Goal: Transaction & Acquisition: Book appointment/travel/reservation

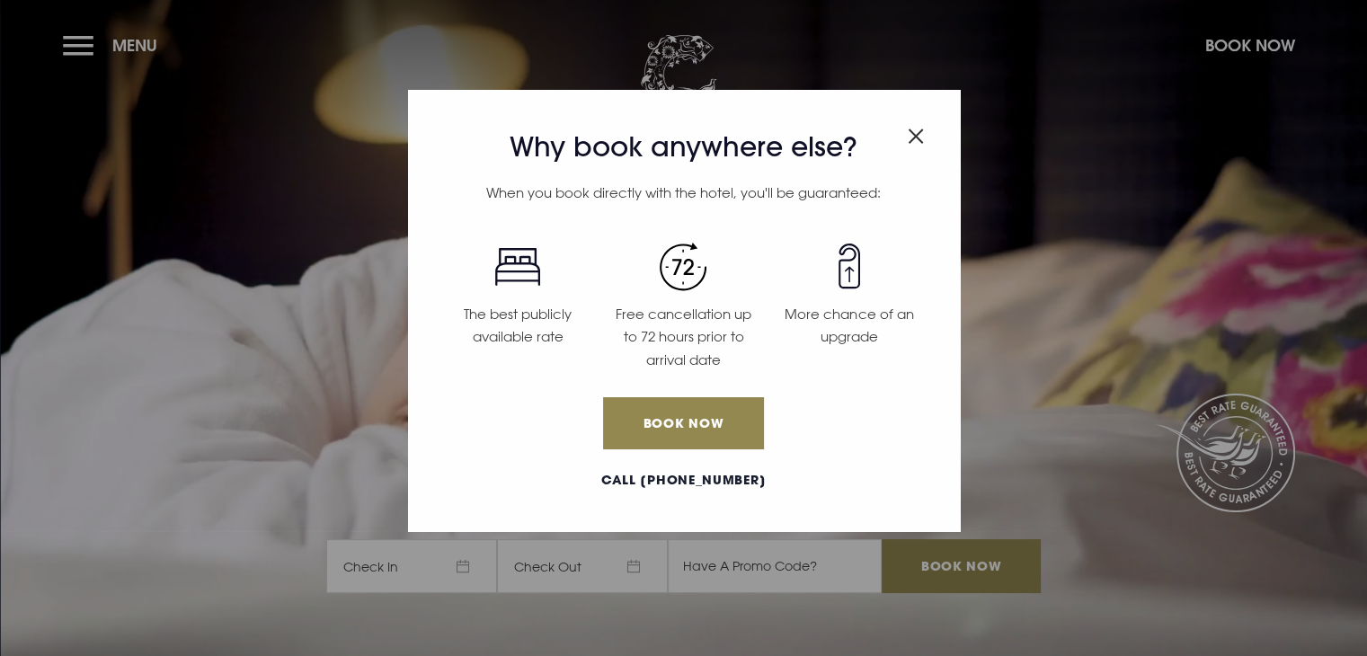
click at [924, 138] on h3 "Why book anywhere else?" at bounding box center [683, 147] width 497 height 32
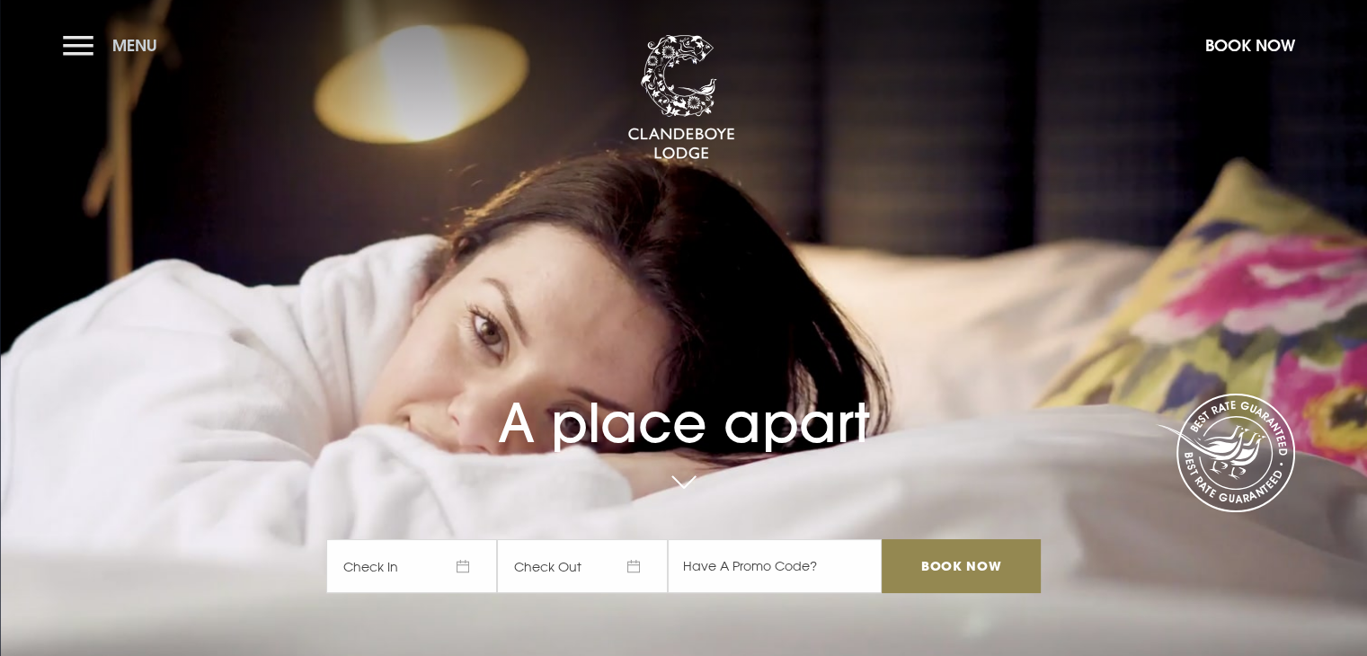
click at [85, 37] on button "Menu" at bounding box center [114, 45] width 103 height 39
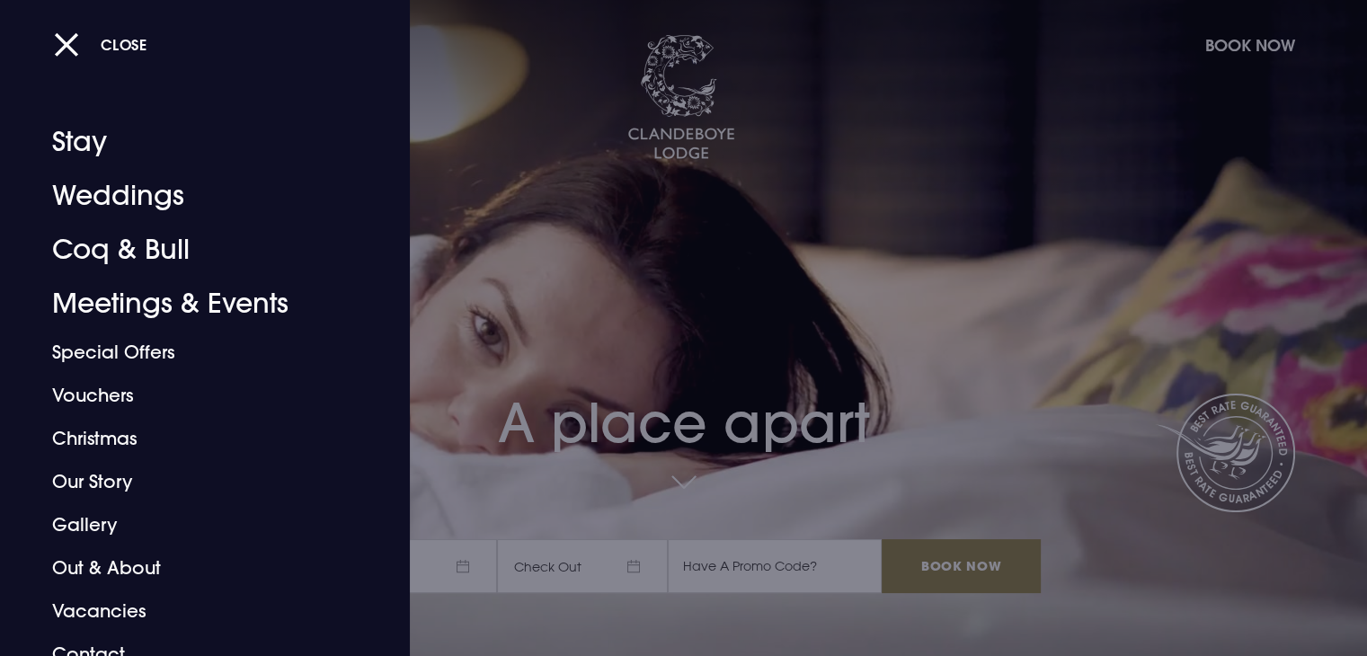
scroll to position [20, 0]
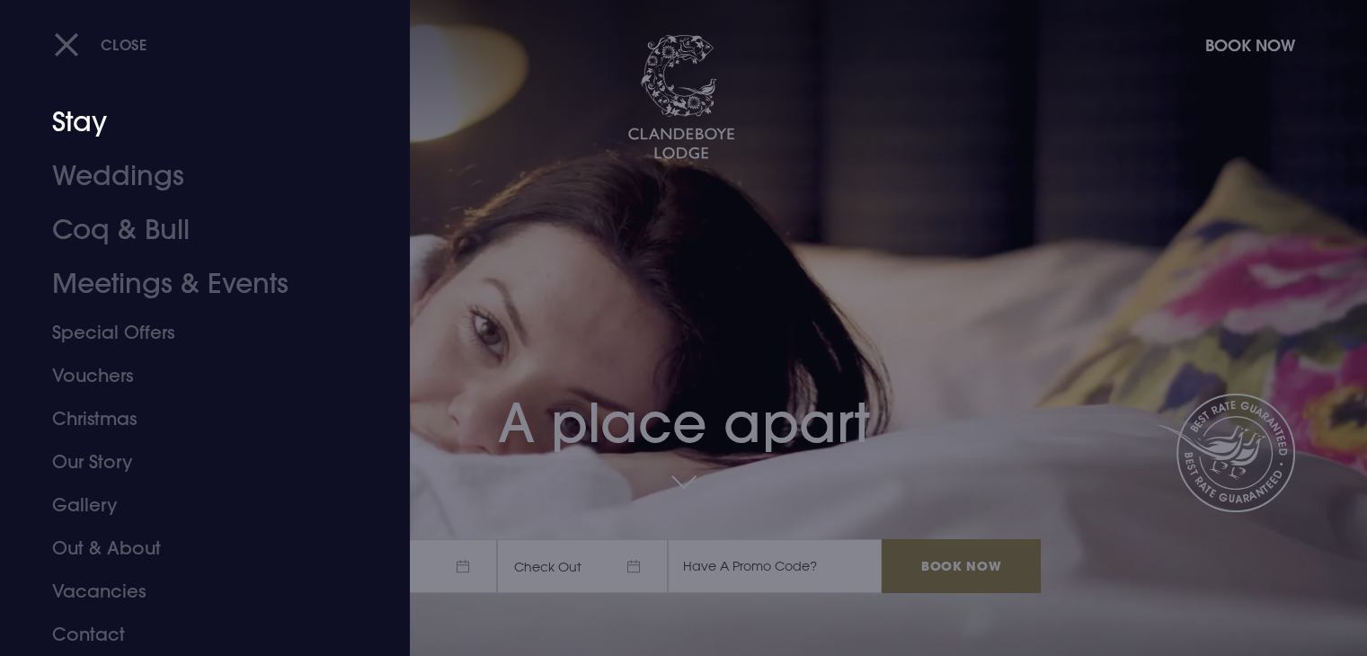
click at [62, 125] on link "Stay" at bounding box center [194, 122] width 284 height 54
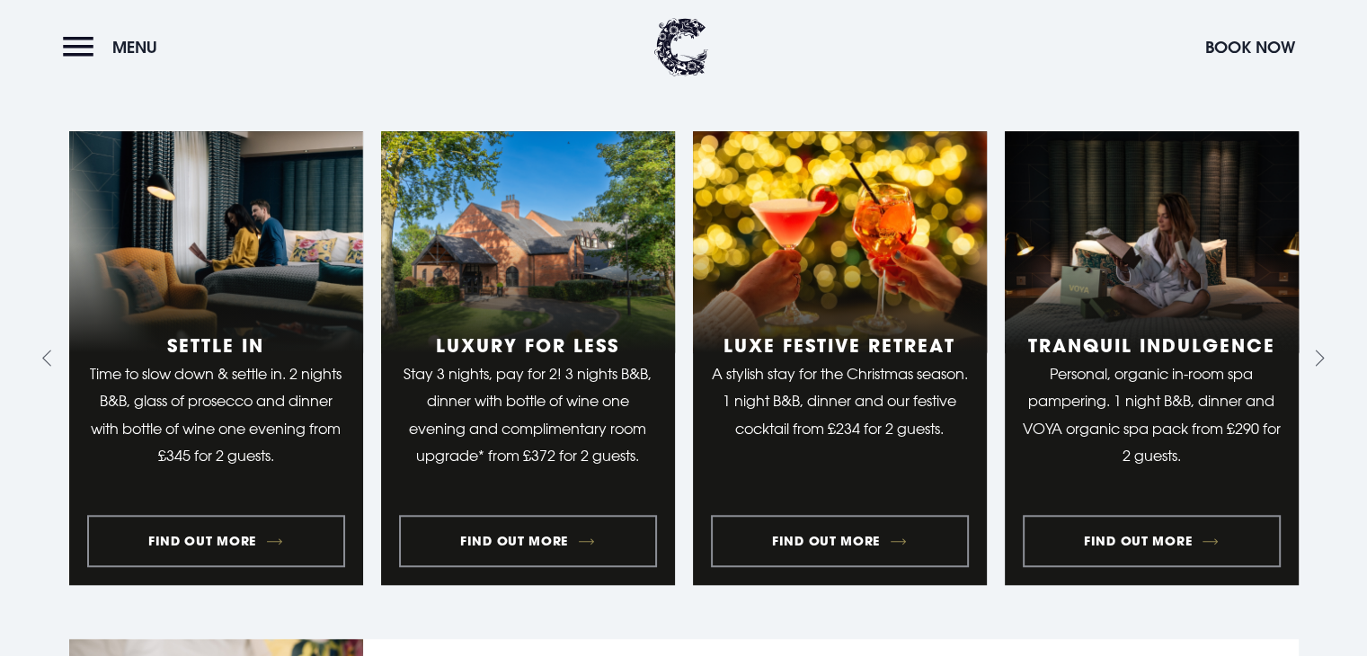
scroll to position [1398, 0]
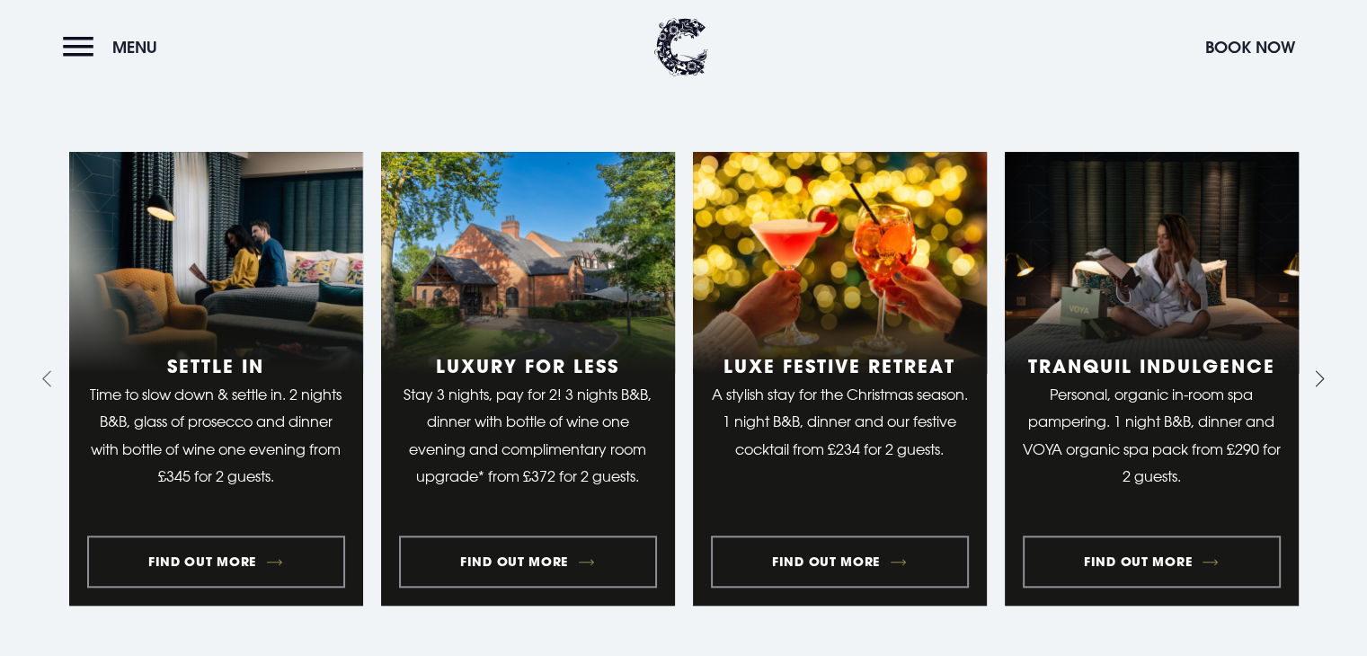
click at [1316, 383] on icon "Next slide" at bounding box center [1316, 378] width 17 height 17
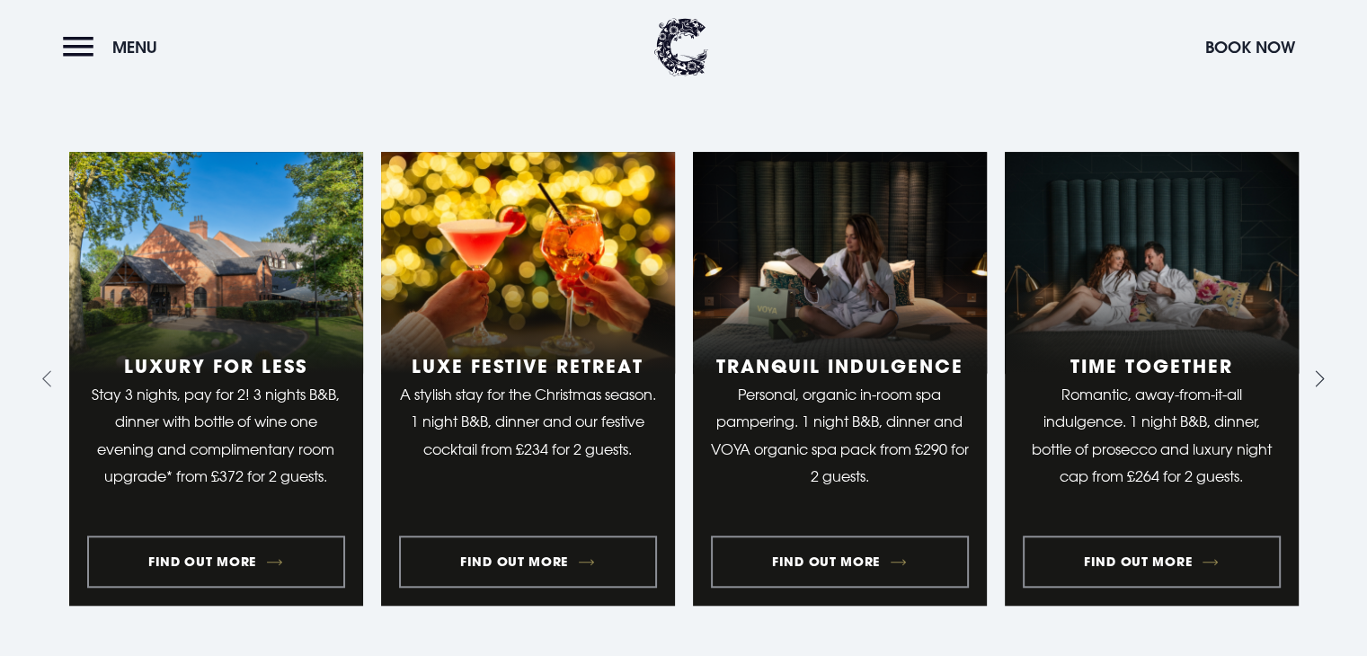
click at [1316, 383] on icon "Next slide" at bounding box center [1316, 378] width 17 height 17
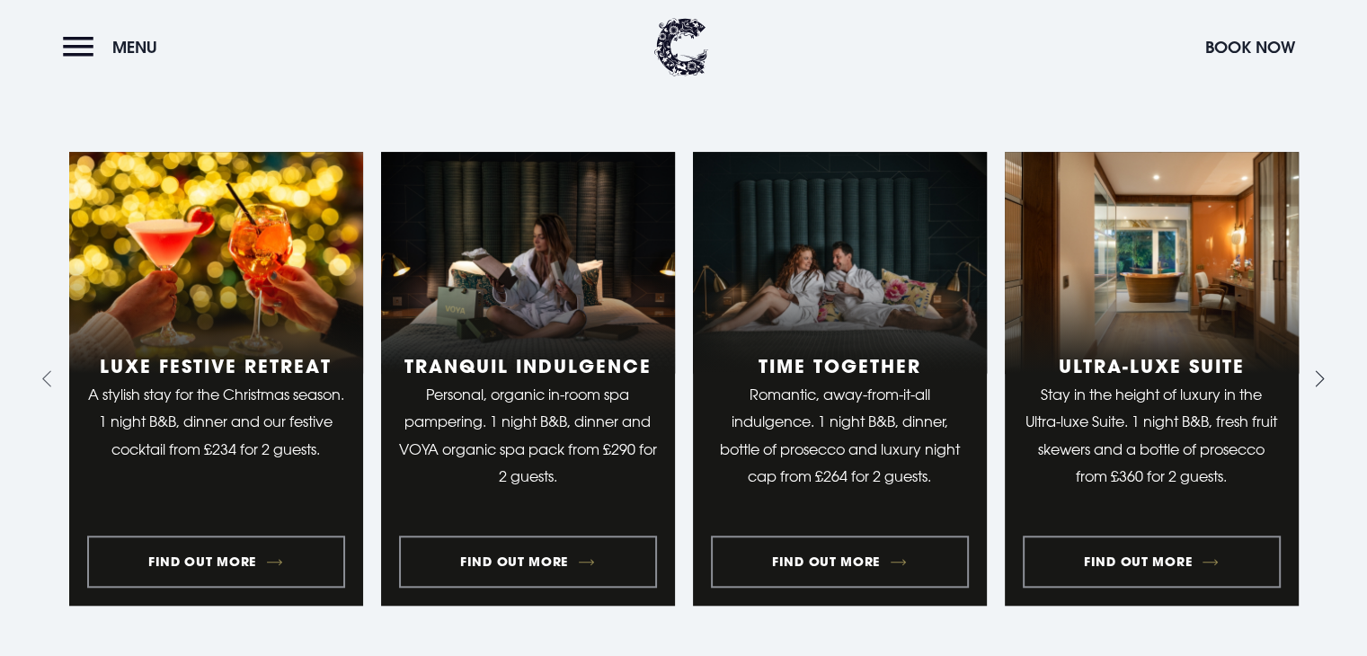
click at [1316, 383] on icon "Next slide" at bounding box center [1316, 378] width 17 height 17
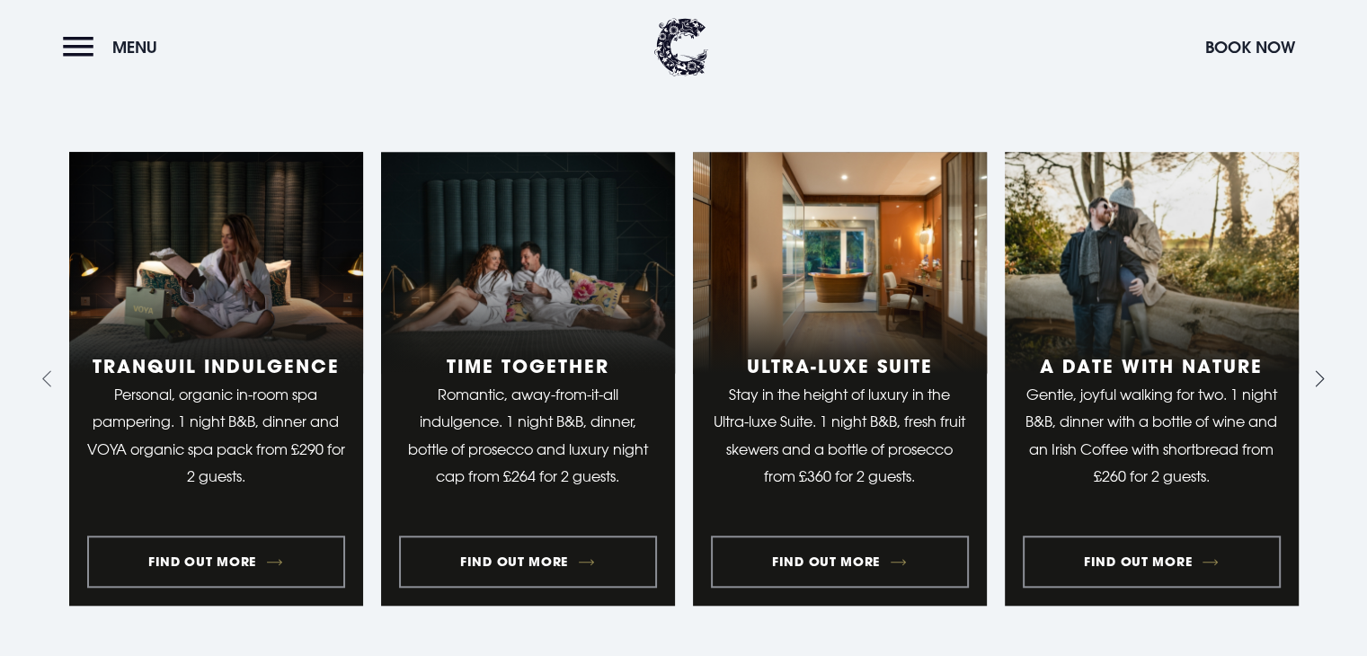
click at [1316, 383] on icon "Next slide" at bounding box center [1316, 378] width 17 height 17
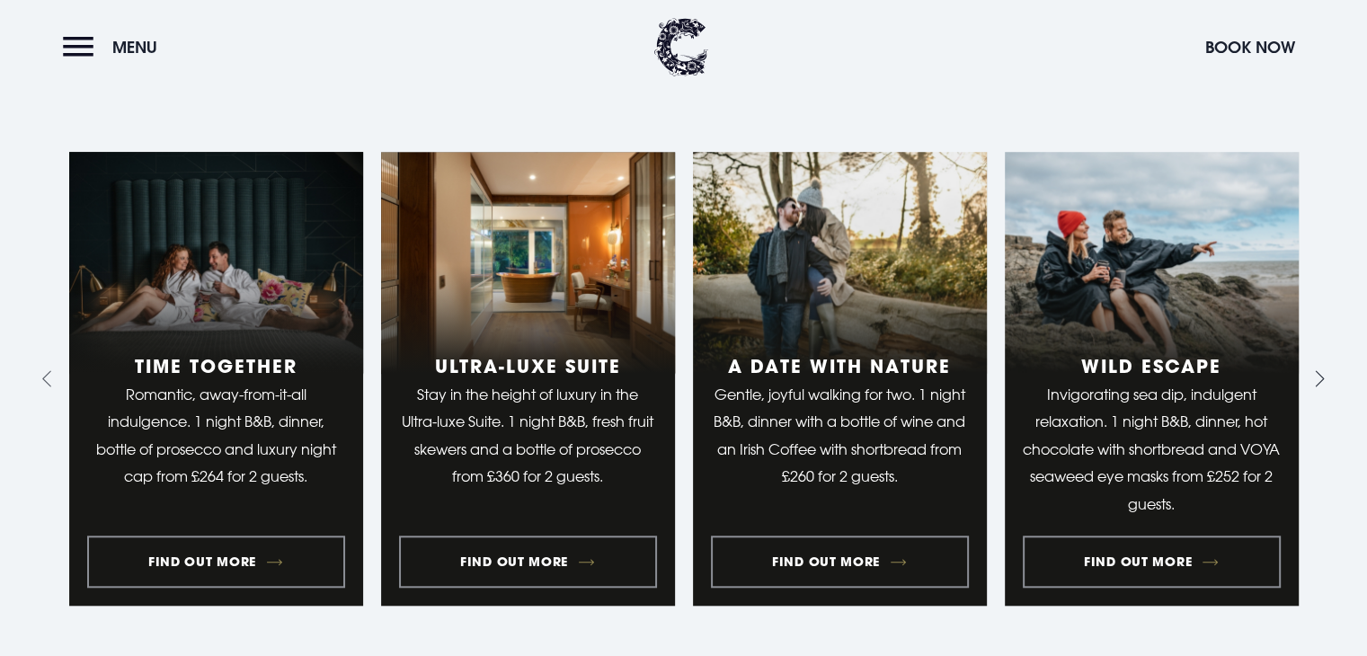
click at [1316, 383] on icon "Next slide" at bounding box center [1316, 378] width 17 height 17
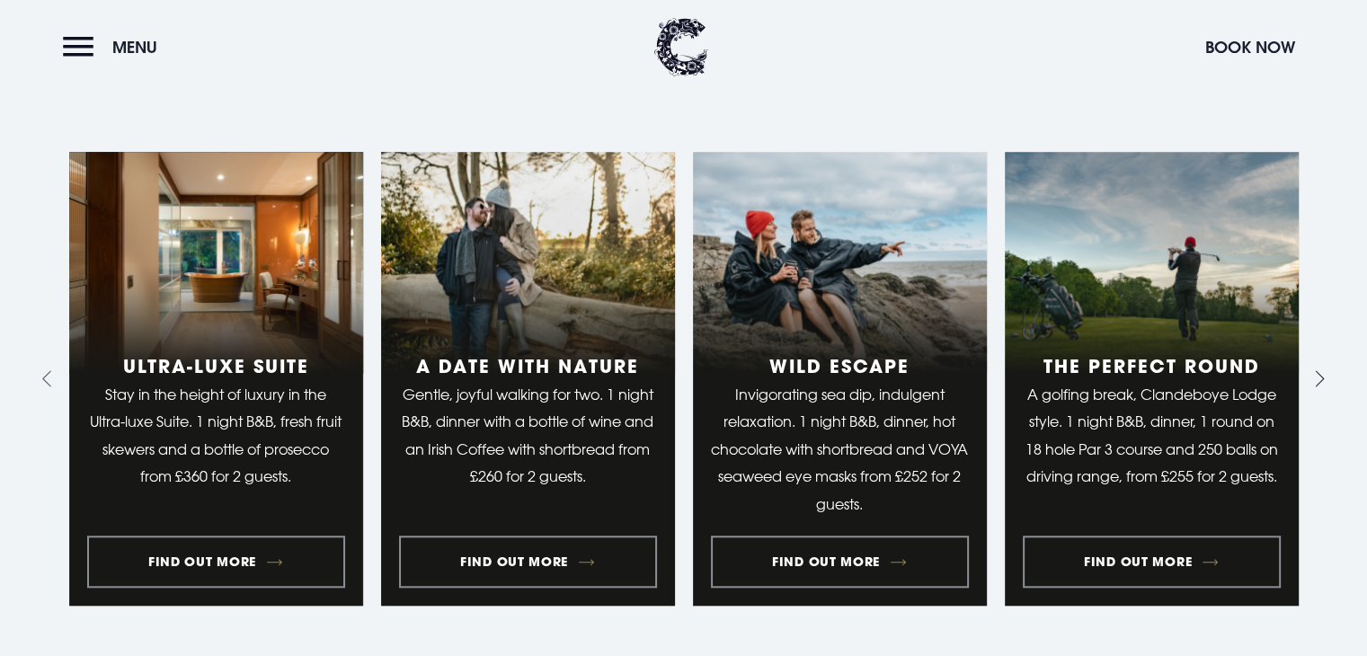
click at [1316, 383] on icon "Next slide" at bounding box center [1316, 378] width 17 height 17
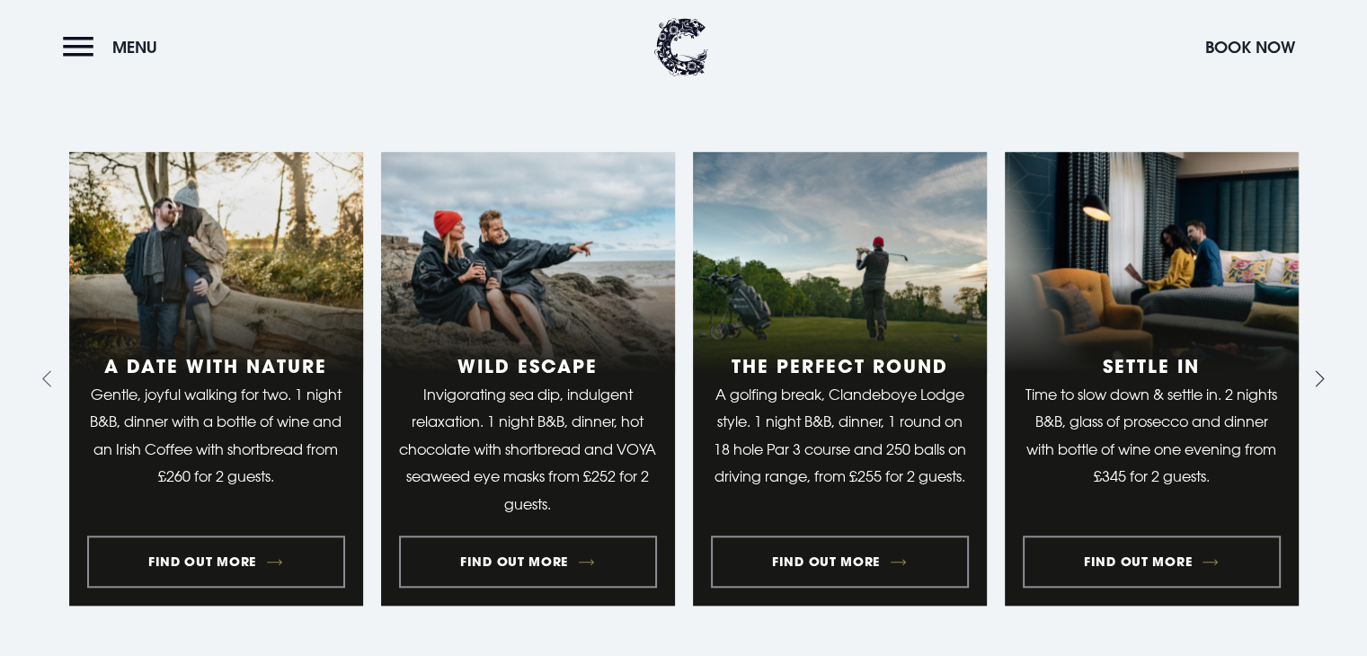
click at [1316, 383] on icon "Next slide" at bounding box center [1316, 378] width 17 height 17
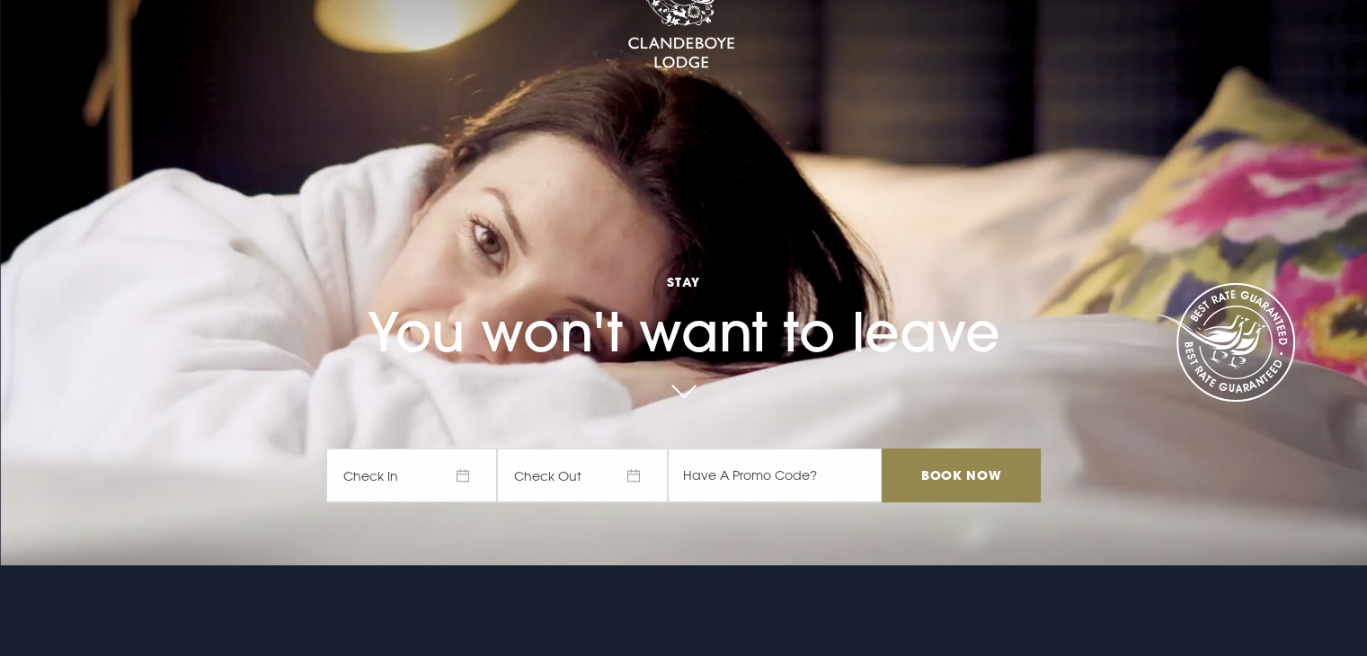
scroll to position [0, 0]
